Goal: Information Seeking & Learning: Learn about a topic

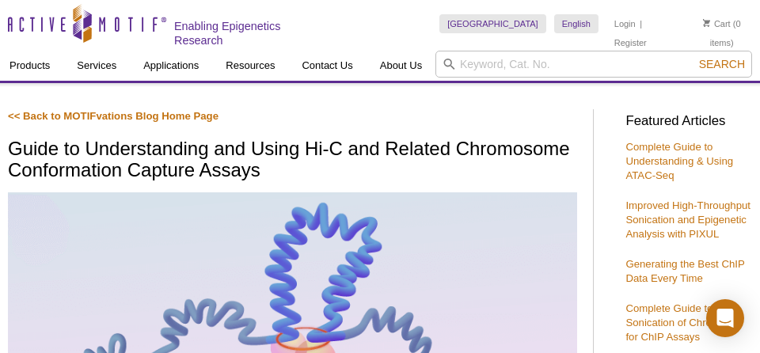
click at [565, 141] on h1 "Guide to Understanding and Using Hi-C and Related Chromosome Conformation Captu…" at bounding box center [292, 161] width 569 height 44
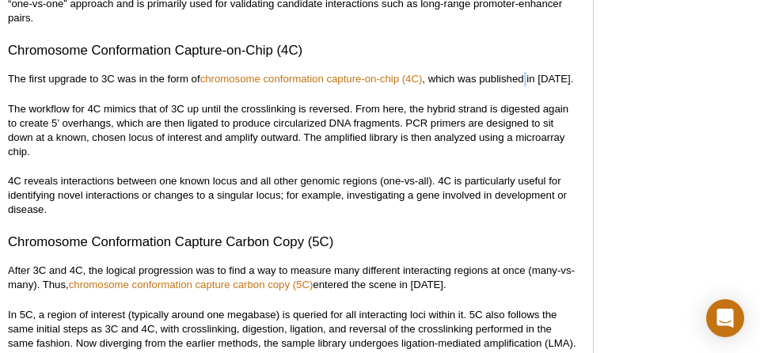
scroll to position [1833, 0]
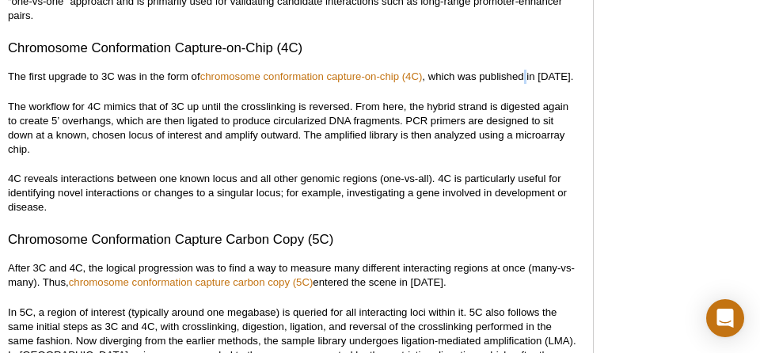
click at [441, 121] on p "The workflow for 4C mimics that of 3C up until the crosslinking is reversed. Fr…" at bounding box center [292, 128] width 569 height 57
click at [451, 193] on p "4C reveals interactions between one known locus and all other genomic regions (…" at bounding box center [292, 193] width 569 height 43
click at [169, 184] on p "4C reveals interactions between one known locus and all other genomic regions (…" at bounding box center [292, 193] width 569 height 43
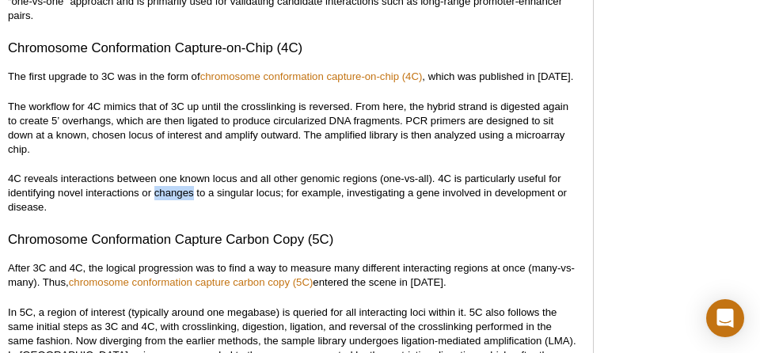
click at [169, 184] on p "4C reveals interactions between one known locus and all other genomic regions (…" at bounding box center [292, 193] width 569 height 43
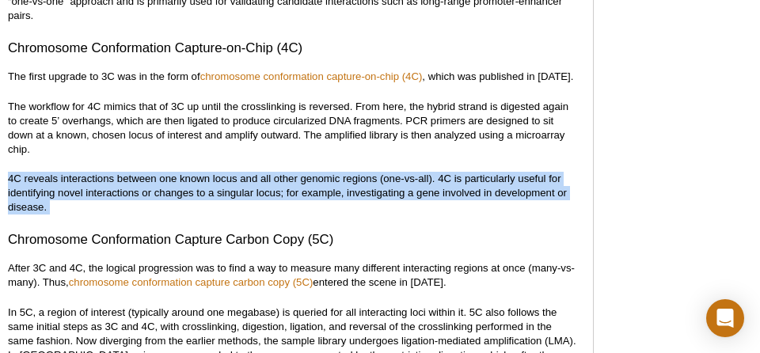
copy div "4C reveals interactions between one known locus and all other genomic regions (…"
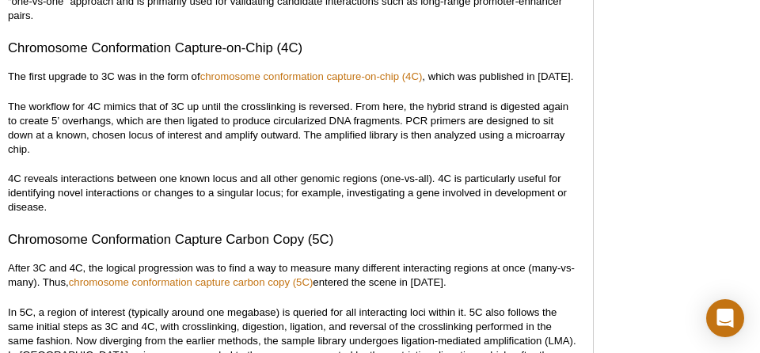
click at [347, 182] on p "4C reveals interactions between one known locus and all other genomic regions (…" at bounding box center [292, 193] width 569 height 43
